Goal: Task Accomplishment & Management: Use online tool/utility

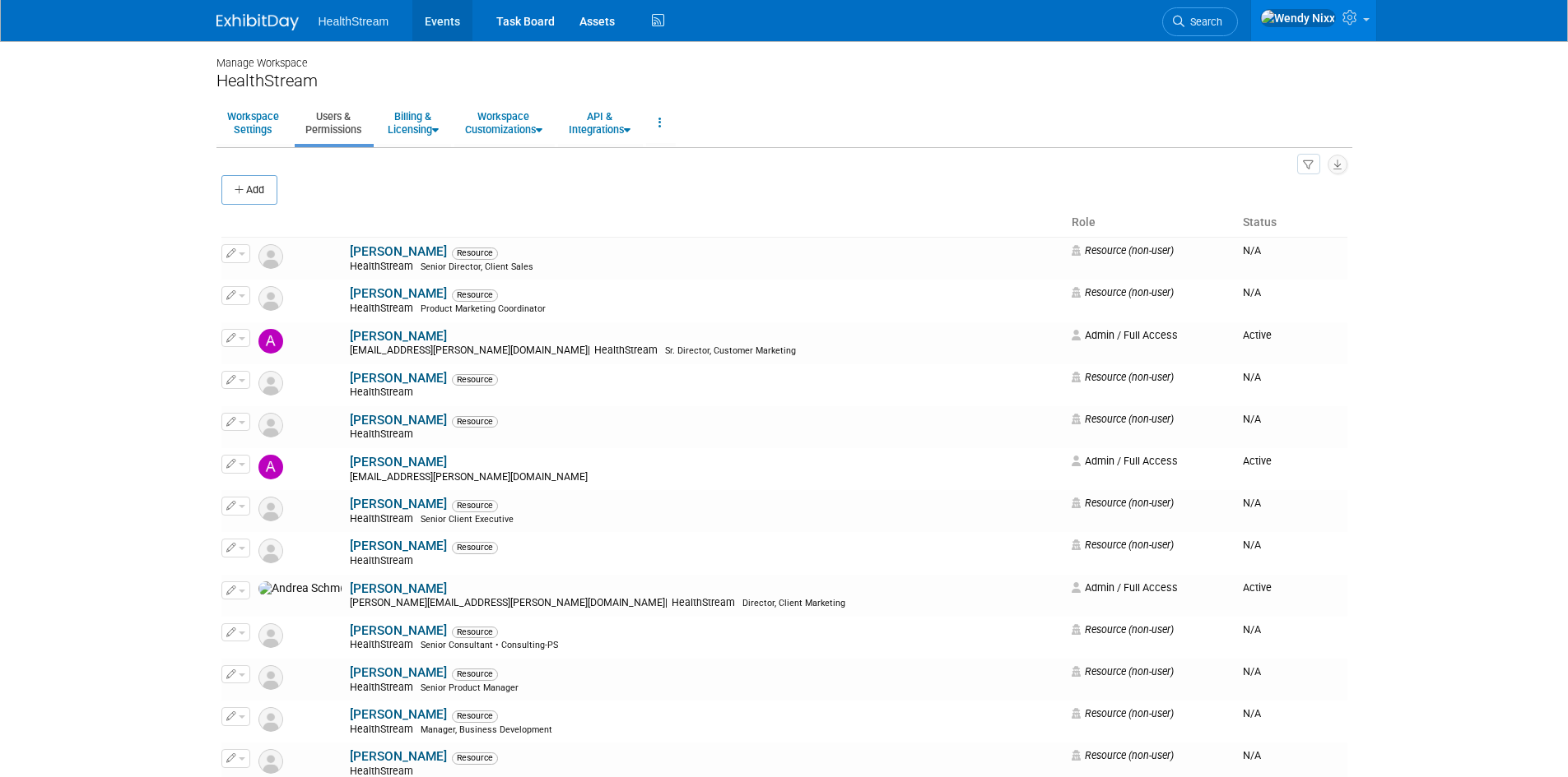
click at [445, 21] on link "Events" at bounding box center [442, 20] width 60 height 41
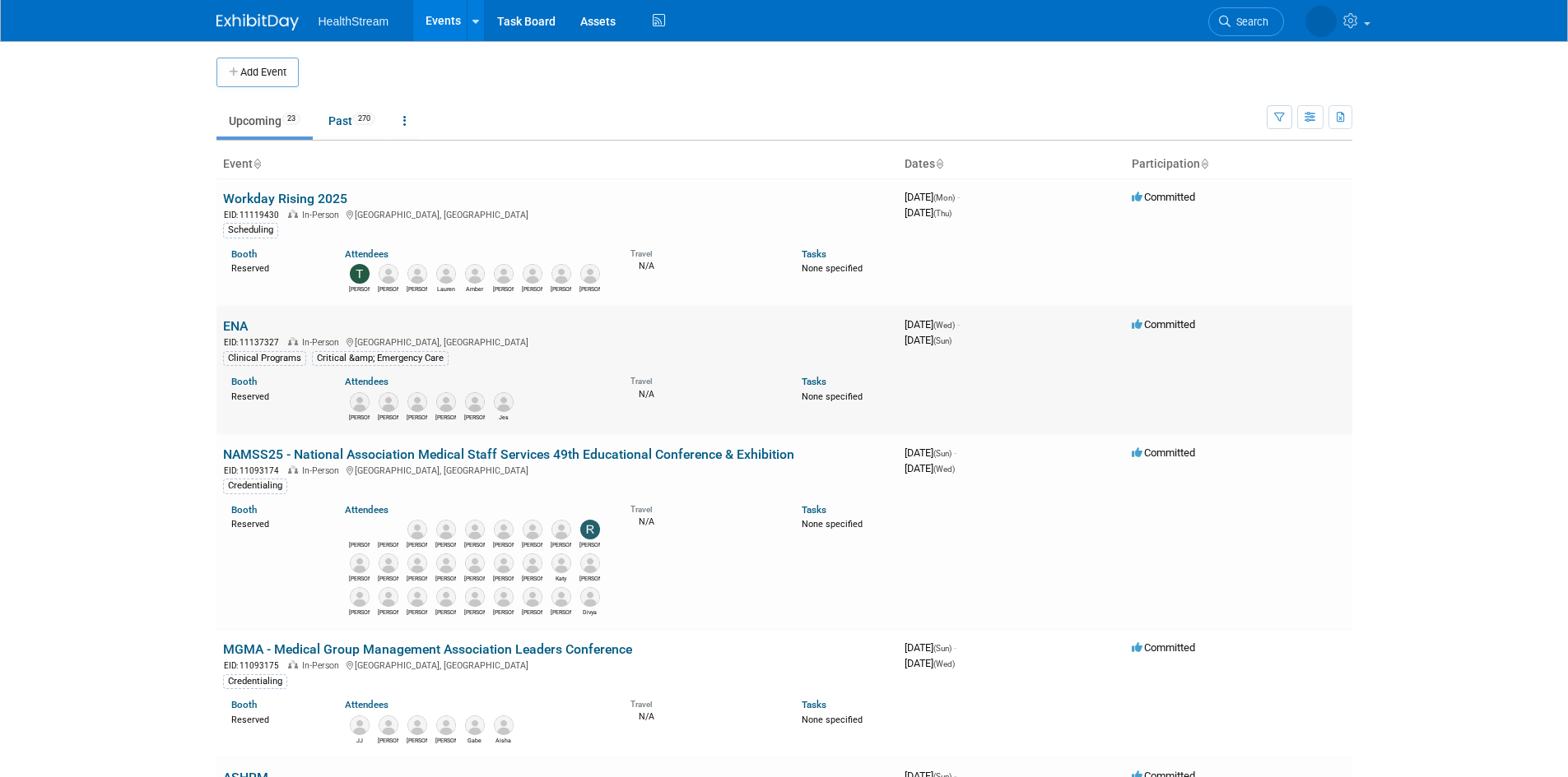
click at [234, 319] on link "ENA" at bounding box center [235, 326] width 24 height 16
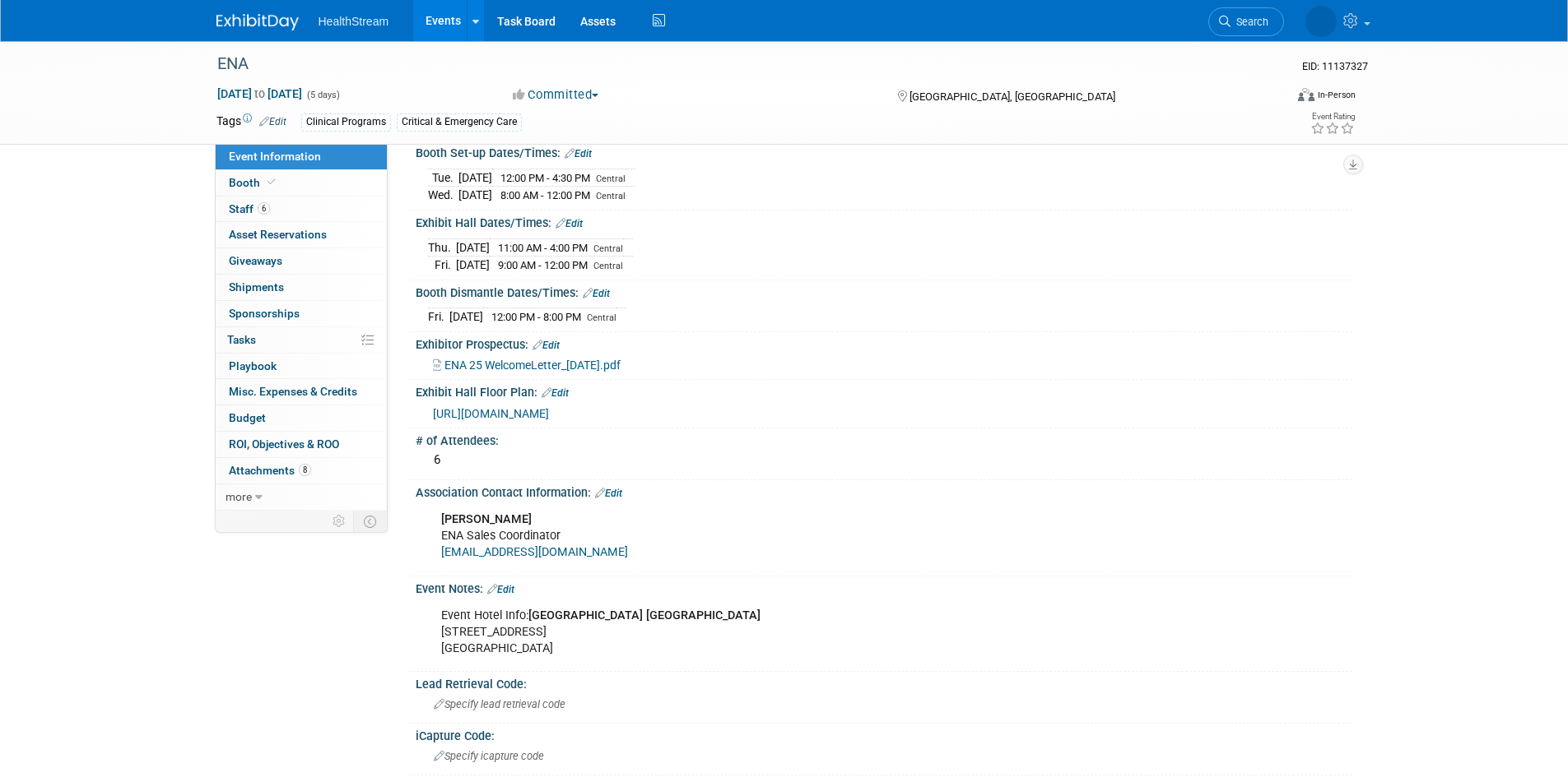
scroll to position [329, 0]
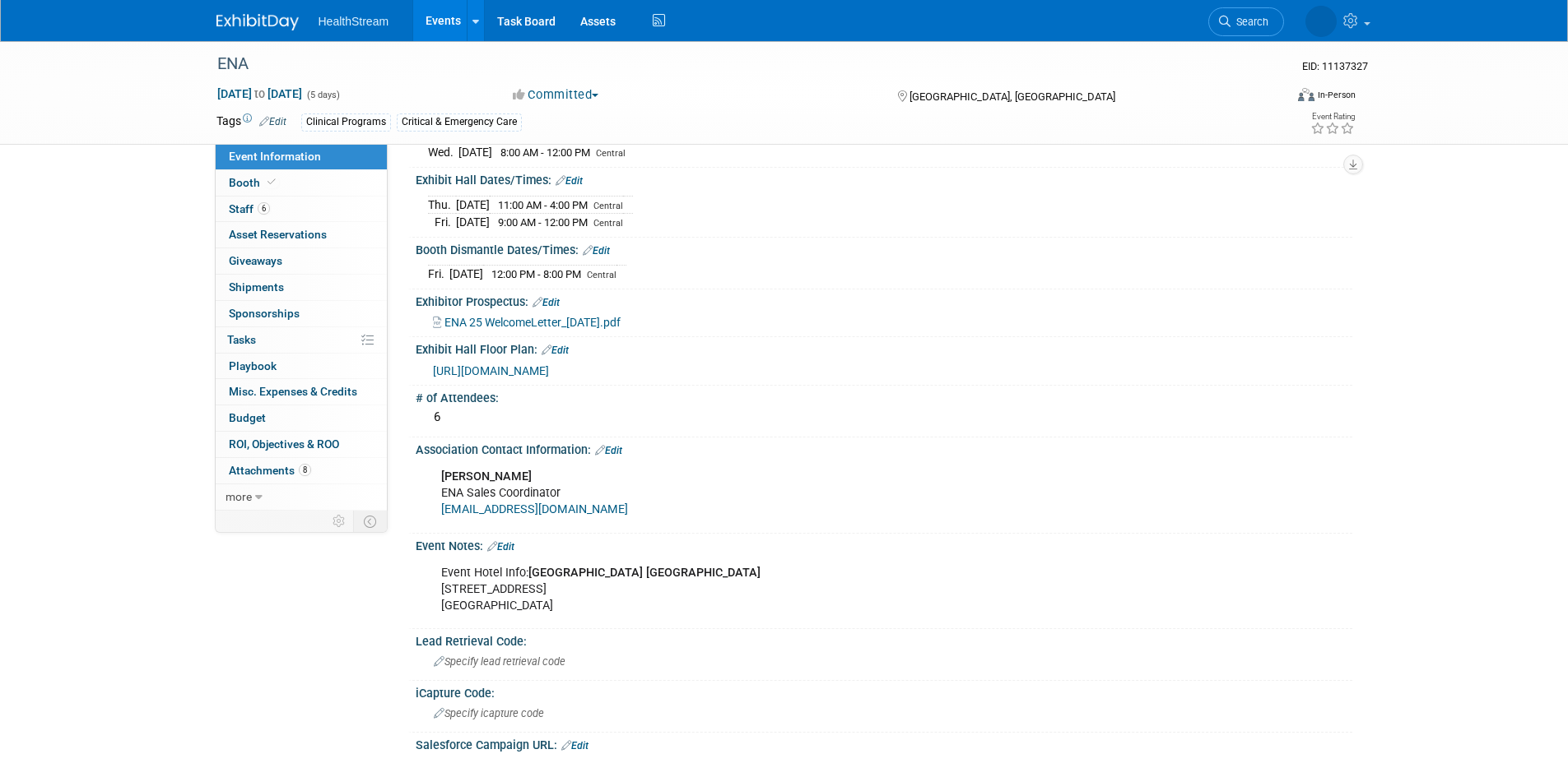
click at [544, 517] on link "[EMAIL_ADDRESS][DOMAIN_NAME]" at bounding box center [534, 510] width 187 height 14
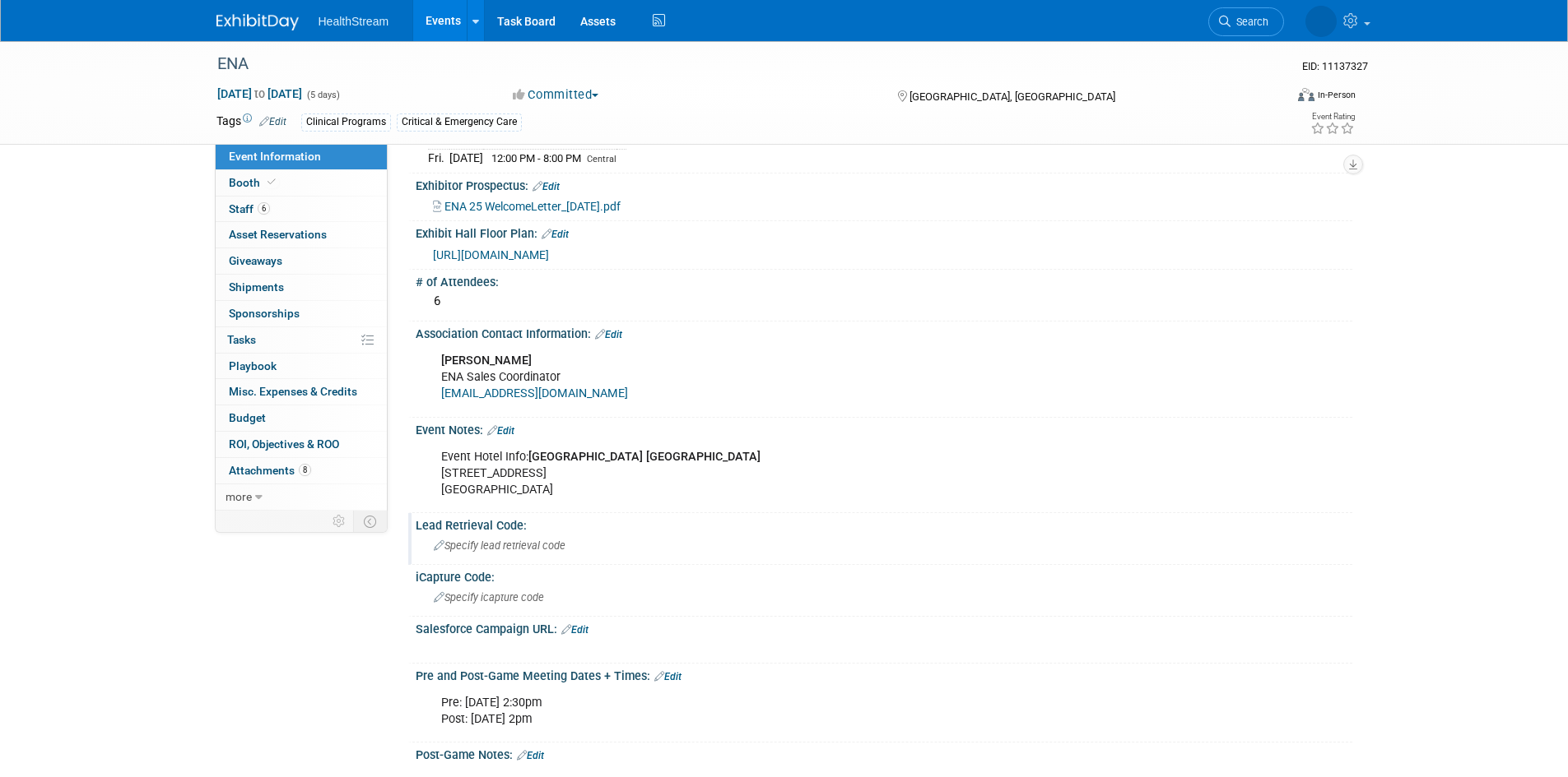
scroll to position [494, 0]
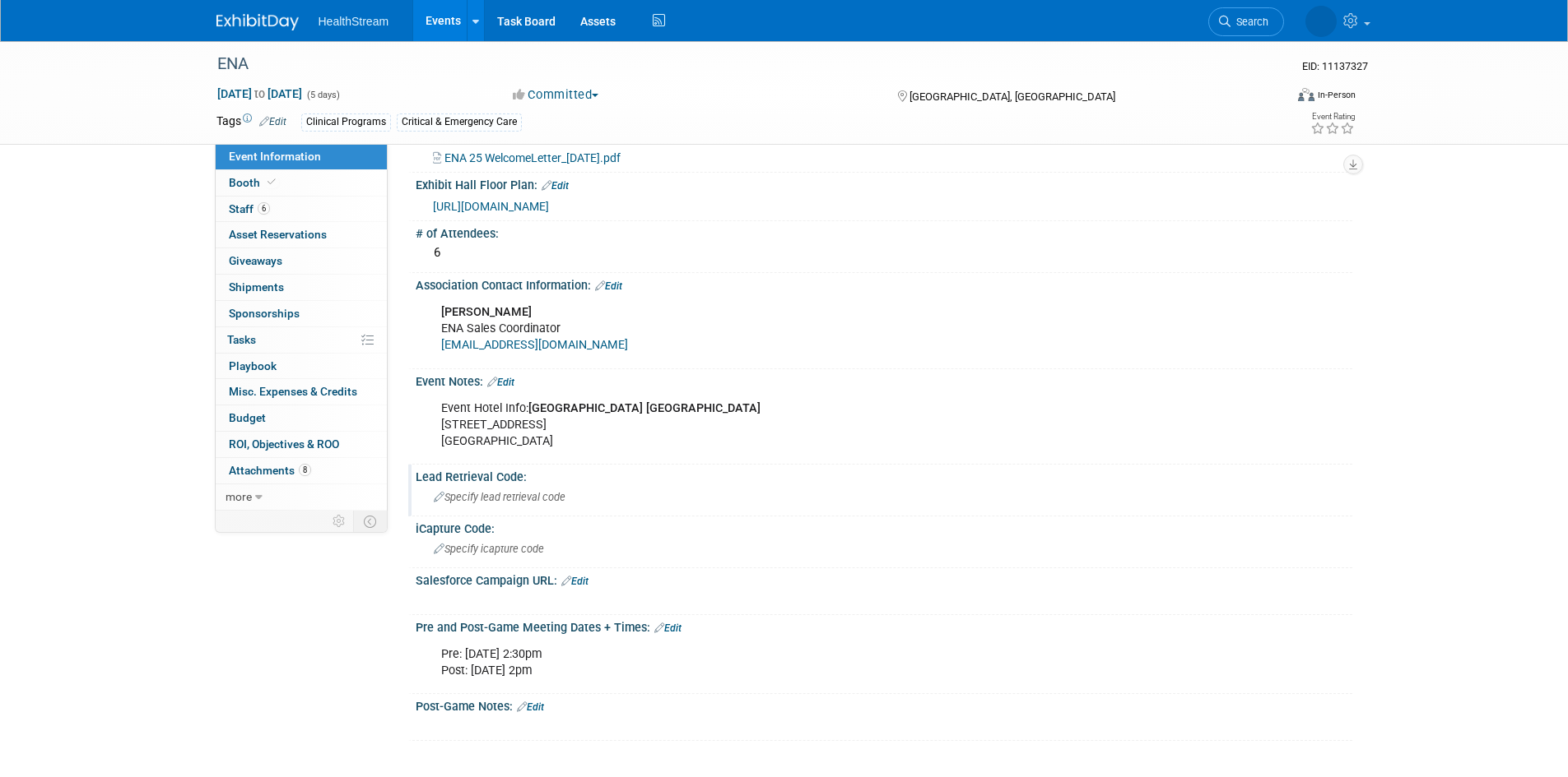
click at [558, 503] on span "Specify lead retrieval code" at bounding box center [499, 497] width 132 height 12
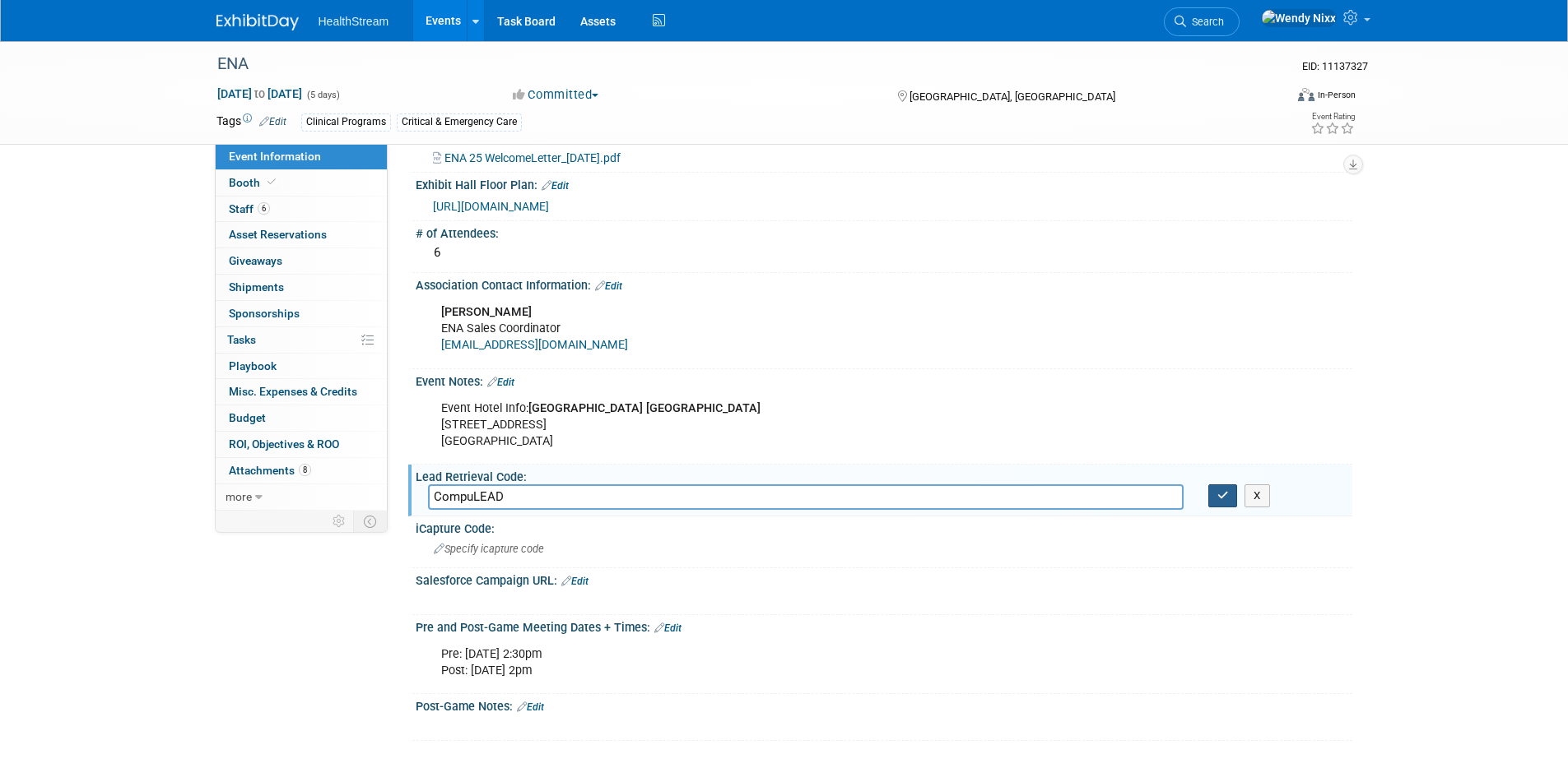
type input "CompuLEAD"
click at [1224, 501] on icon "button" at bounding box center [1223, 496] width 11 height 10
